Goal: Find specific page/section: Find specific page/section

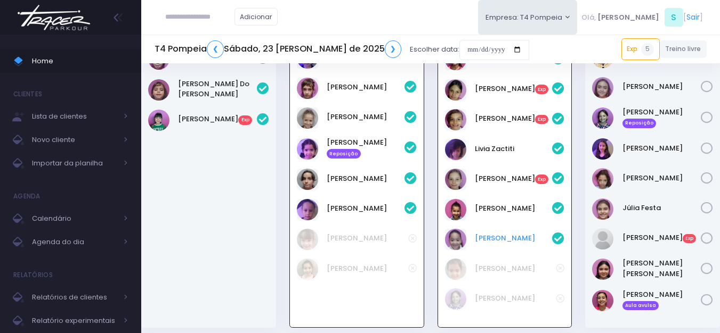
scroll to position [130, 0]
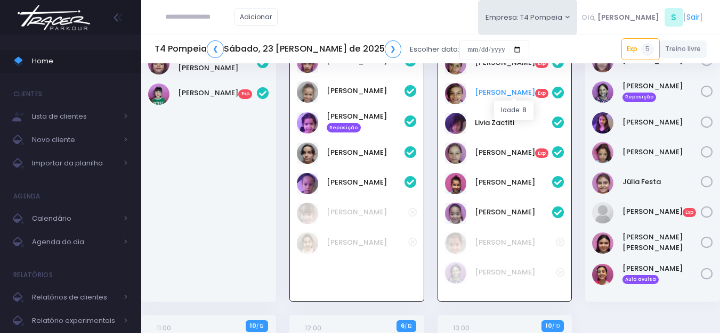
click at [492, 95] on link "Lia Sanchez Exp" at bounding box center [514, 92] width 78 height 11
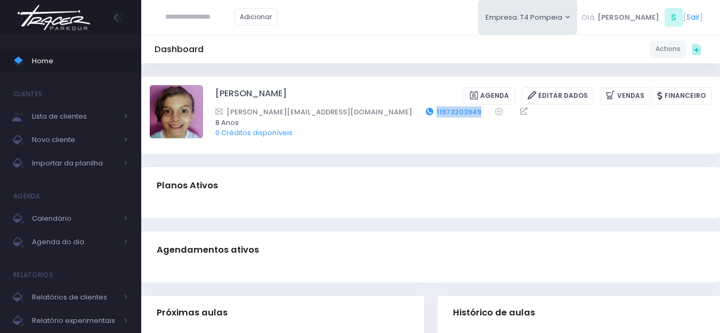
drag, startPoint x: 403, startPoint y: 110, endPoint x: 344, endPoint y: 111, distance: 59.7
click at [344, 111] on div "aline@agenciagaudi.com.br 11973203949" at bounding box center [456, 112] width 482 height 11
copy div "11973203949"
click at [68, 13] on img at bounding box center [53, 17] width 81 height 37
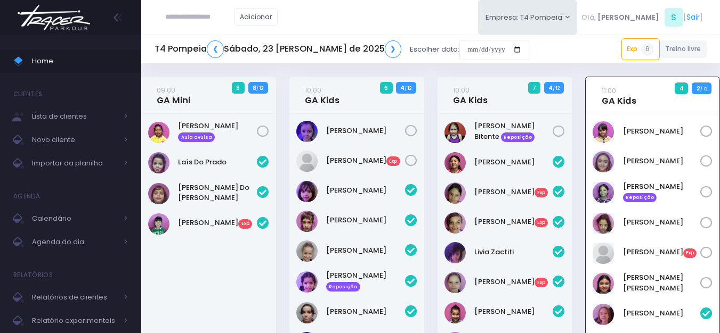
scroll to position [77, 0]
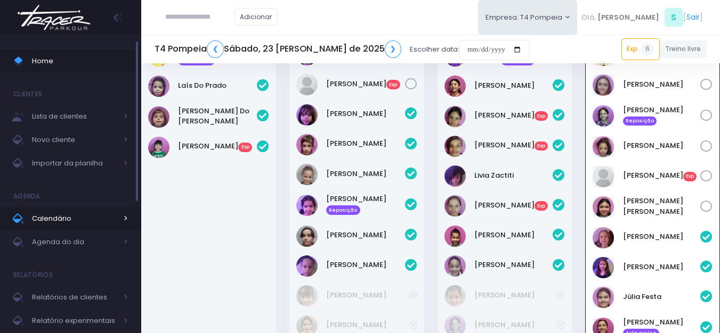
click at [73, 221] on span "Calendário" at bounding box center [74, 219] width 85 height 14
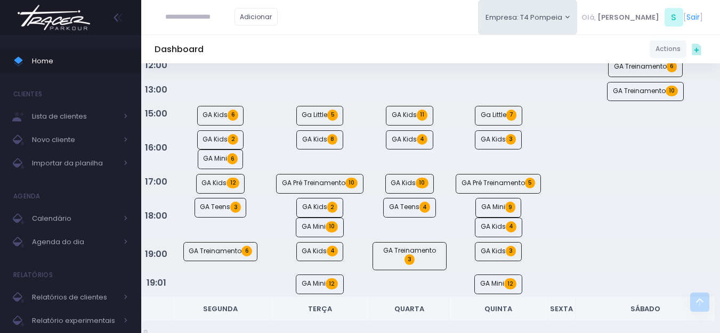
scroll to position [160, 0]
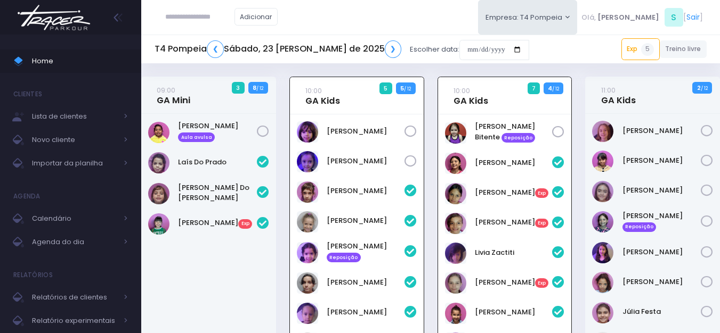
scroll to position [130, 0]
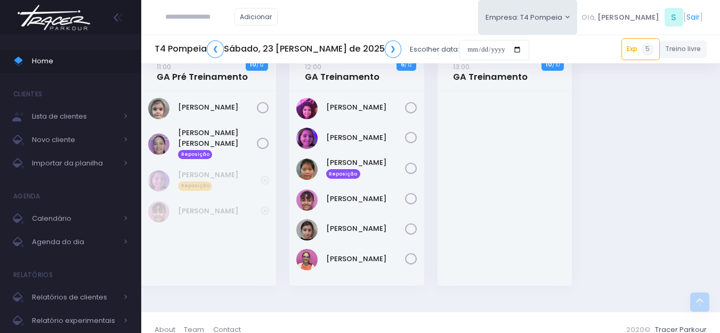
scroll to position [404, 0]
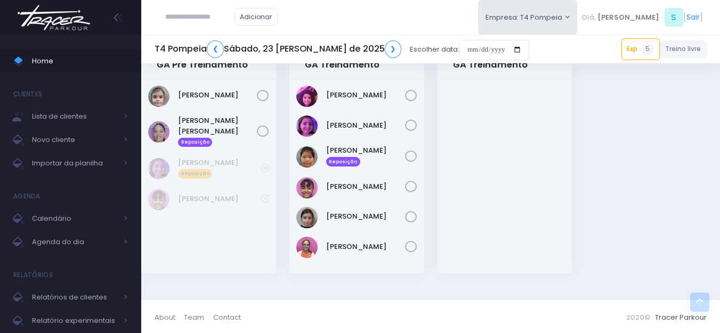
click at [76, 18] on img at bounding box center [53, 17] width 81 height 37
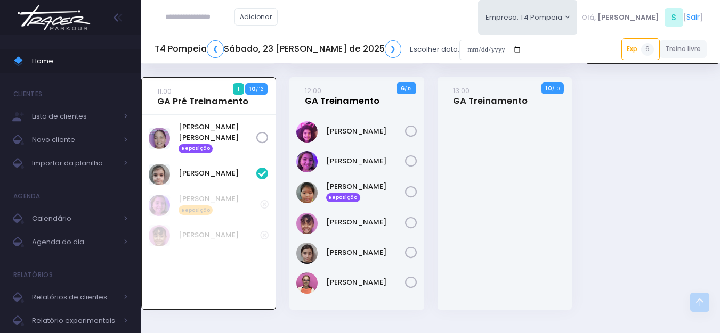
scroll to position [433, 0]
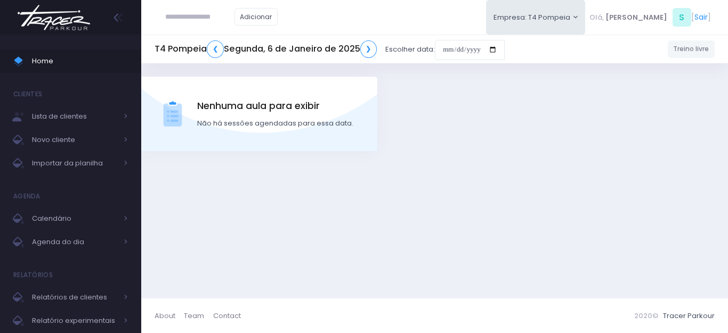
click at [60, 15] on img at bounding box center [53, 17] width 81 height 37
click at [70, 14] on img at bounding box center [53, 17] width 81 height 37
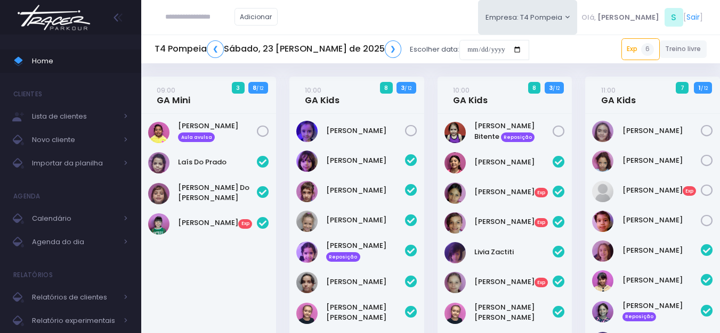
scroll to position [435, 0]
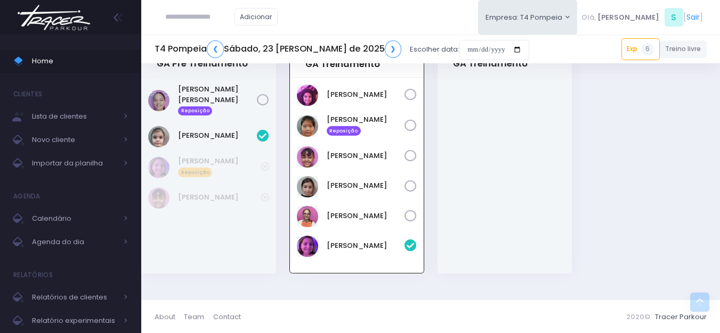
paste input "**********"
click at [218, 35] on link "[PERSON_NAME]" at bounding box center [216, 36] width 60 height 11
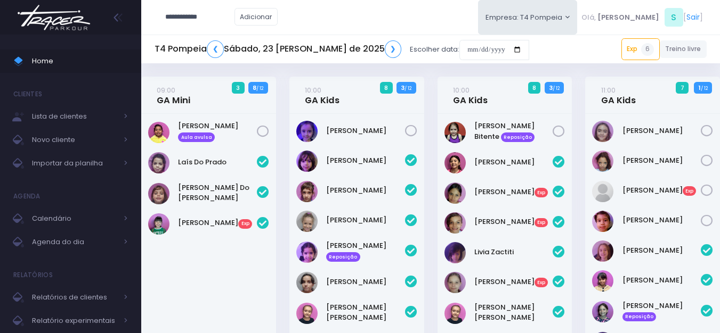
type input "**********"
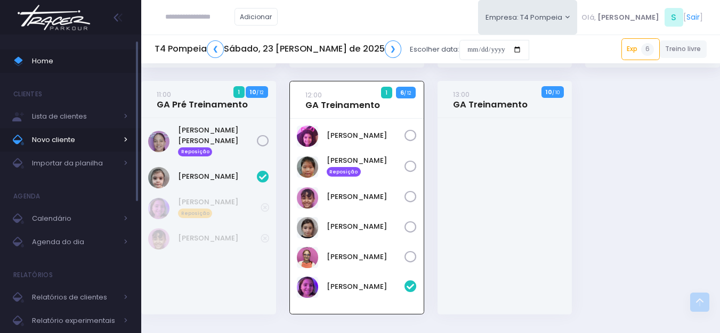
scroll to position [382, 0]
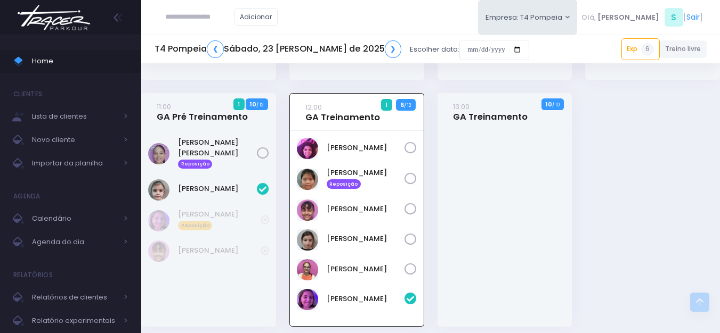
drag, startPoint x: 215, startPoint y: 15, endPoint x: 222, endPoint y: 14, distance: 7.1
click at [222, 14] on input "text" at bounding box center [199, 17] width 69 height 20
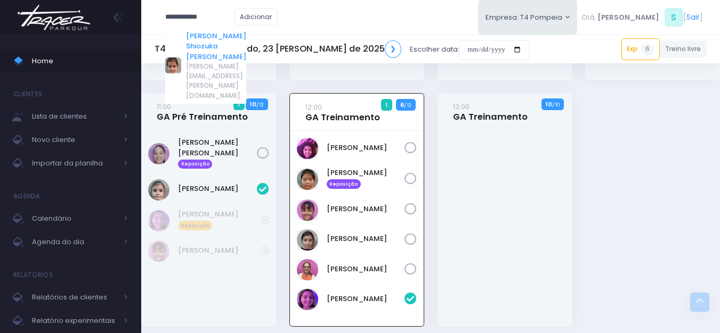
click at [208, 43] on link "[PERSON_NAME] Shiozuka [PERSON_NAME]" at bounding box center [216, 46] width 60 height 31
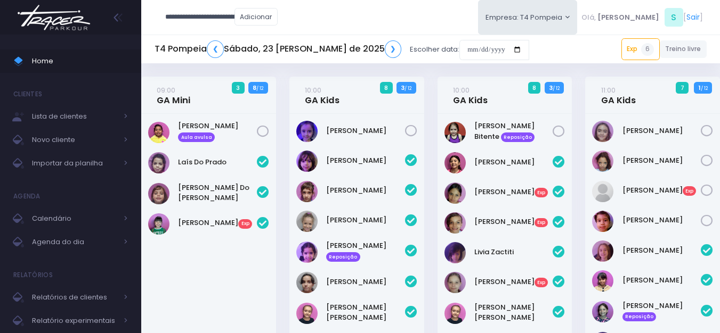
type input "**********"
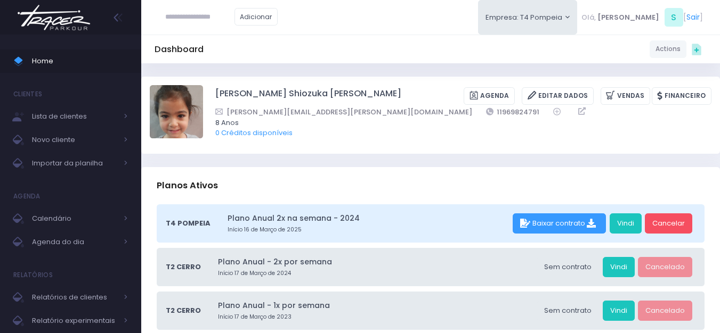
click at [377, 132] on span "0 Créditos disponíveis" at bounding box center [456, 133] width 482 height 11
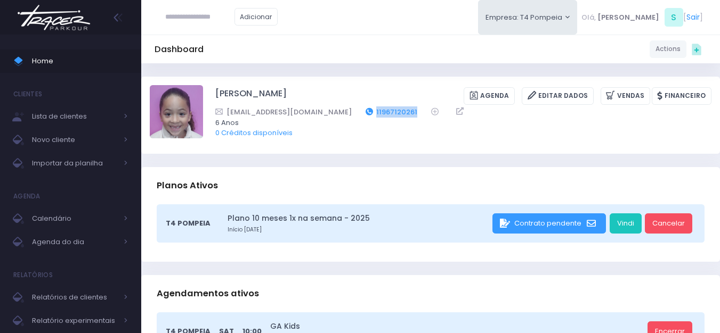
drag, startPoint x: 392, startPoint y: 112, endPoint x: 347, endPoint y: 116, distance: 44.4
click at [347, 116] on div "[EMAIL_ADDRESS][DOMAIN_NAME] 11967120261" at bounding box center [456, 112] width 482 height 11
copy link "11967120261"
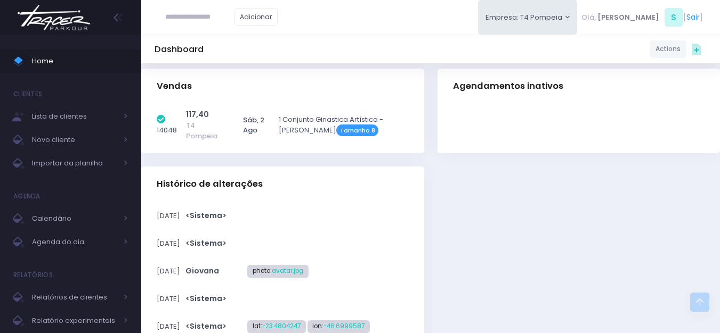
scroll to position [533, 0]
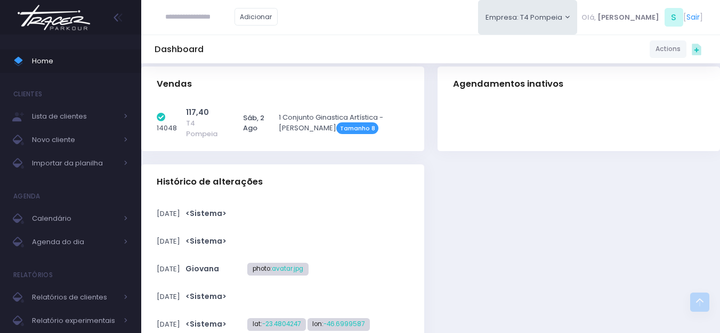
click at [82, 20] on img at bounding box center [53, 17] width 81 height 37
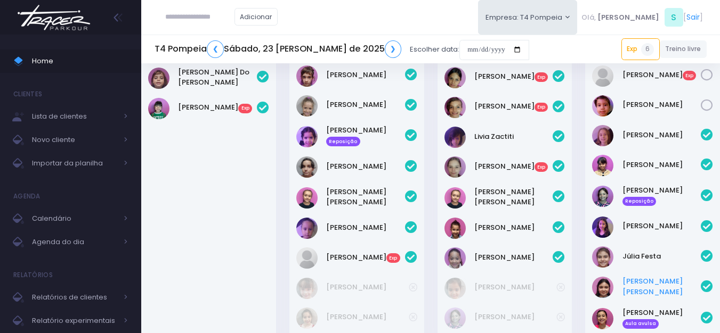
scroll to position [169, 0]
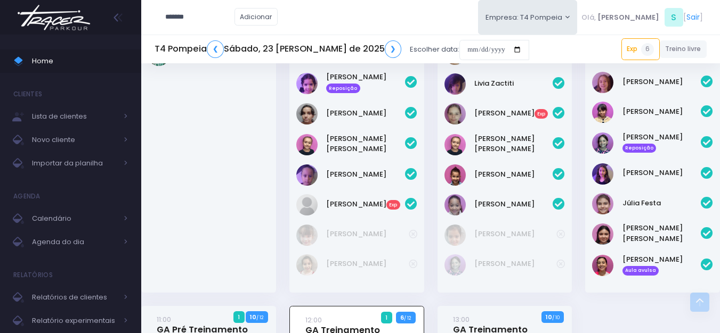
type input "*******"
type input "**********"
click at [216, 40] on link "[PERSON_NAME] [PERSON_NAME]" at bounding box center [216, 41] width 60 height 21
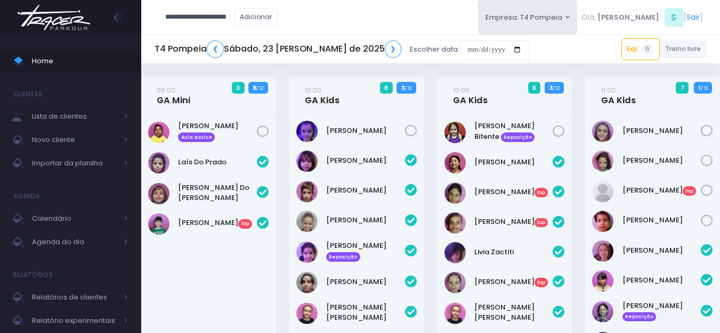
type input "**********"
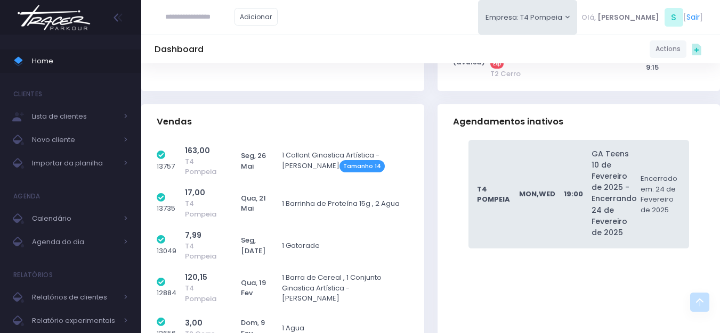
scroll to position [2504, 0]
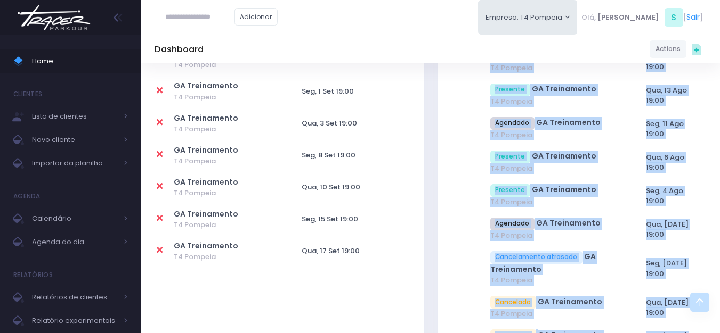
click at [68, 18] on img at bounding box center [53, 17] width 81 height 37
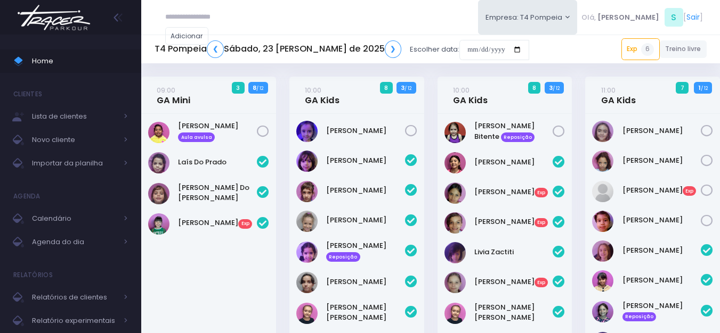
scroll to position [434, 0]
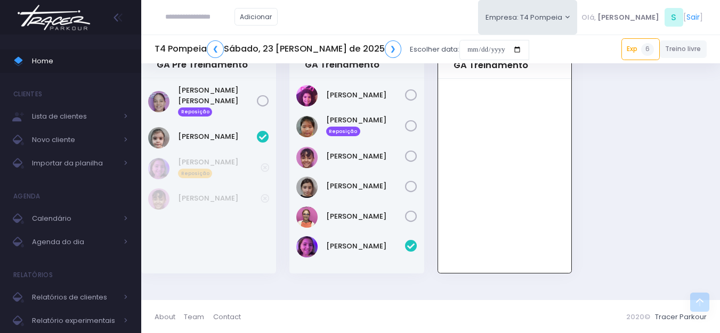
click at [429, 50] on div "T4 Pompeia ❮ Sábado, 23 [PERSON_NAME] de 2025 ❯ Escolher data:" at bounding box center [341, 49] width 374 height 25
click at [459, 47] on input "date" at bounding box center [494, 50] width 70 height 20
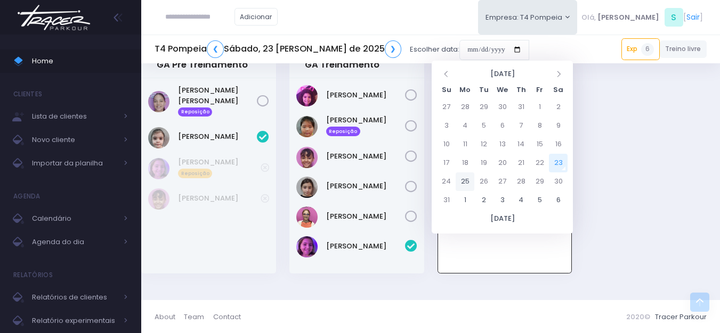
click at [468, 180] on td "25" at bounding box center [464, 182] width 19 height 19
type input "**********"
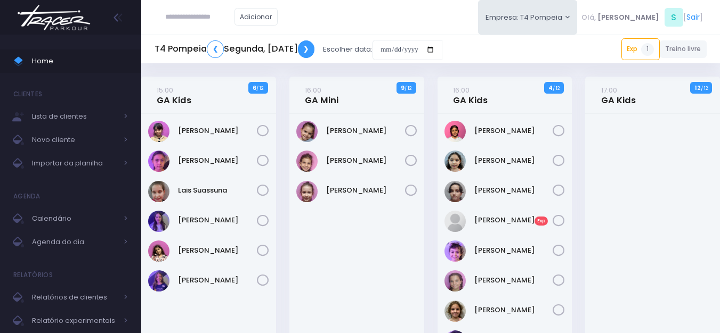
click at [315, 52] on link "❯" at bounding box center [306, 49] width 17 height 18
